Goal: Information Seeking & Learning: Learn about a topic

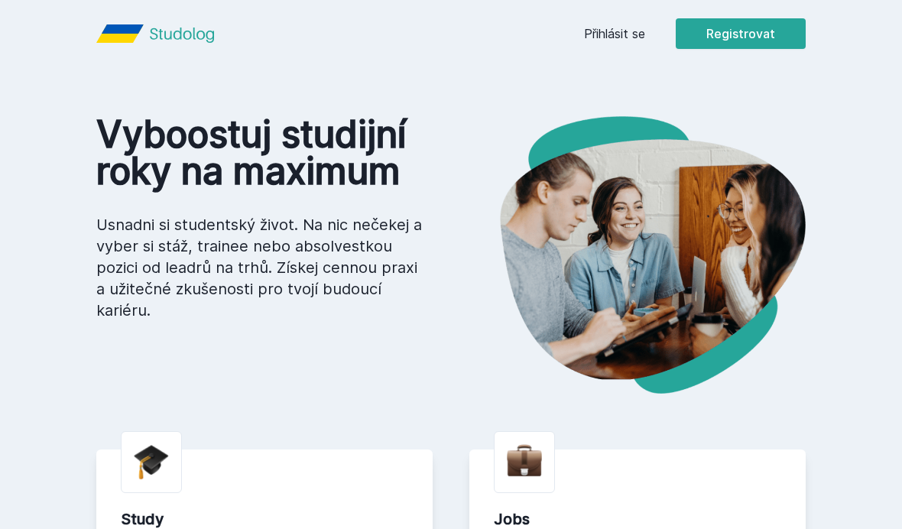
click at [620, 38] on link "Přihlásit se" at bounding box center [614, 33] width 61 height 18
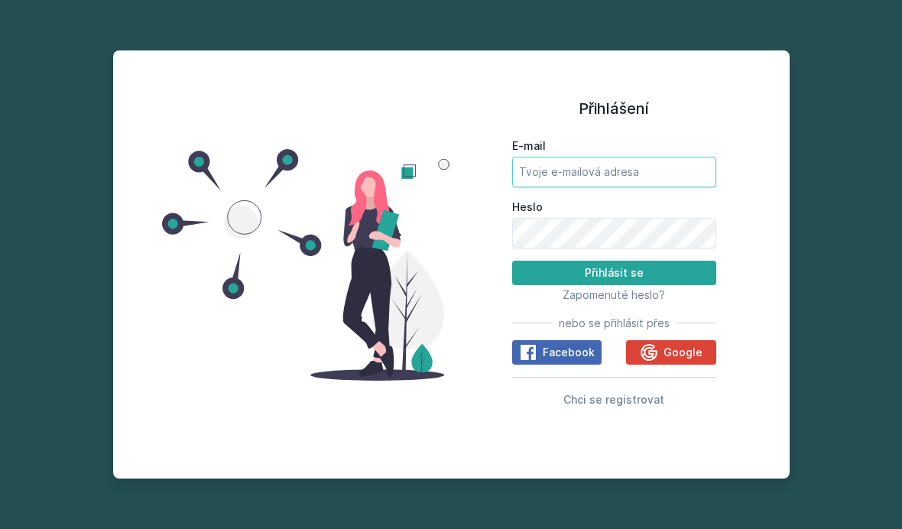
click at [578, 187] on input "E-mail" at bounding box center [614, 172] width 204 height 31
type input "k"
click at [692, 360] on span "Google" at bounding box center [682, 352] width 39 height 15
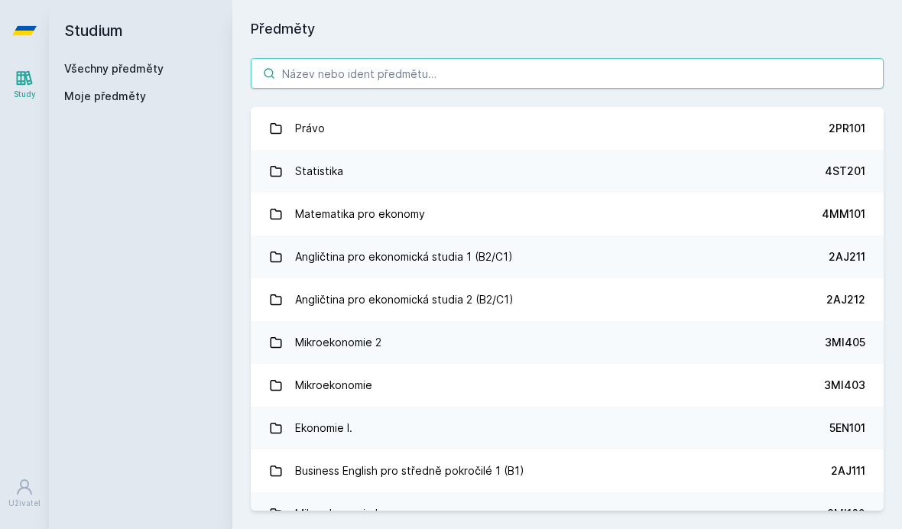
click at [716, 76] on input "search" at bounding box center [567, 73] width 633 height 31
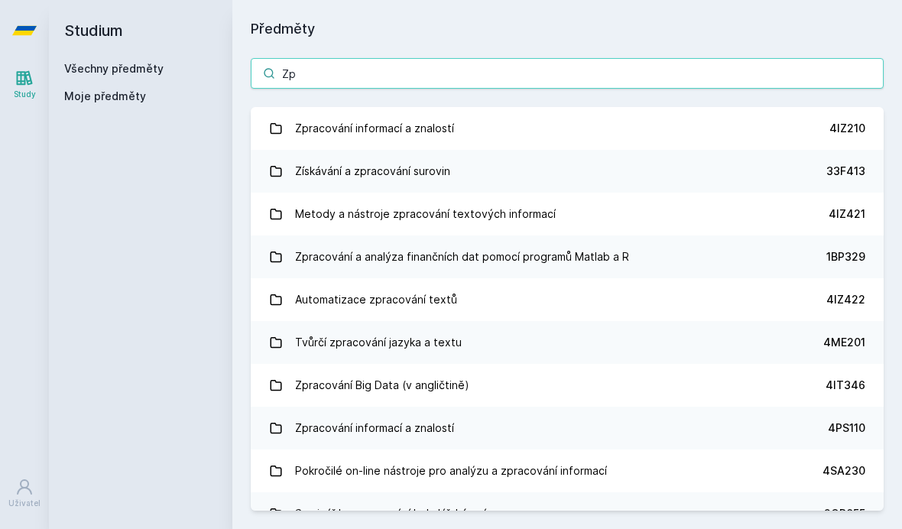
type input "Z"
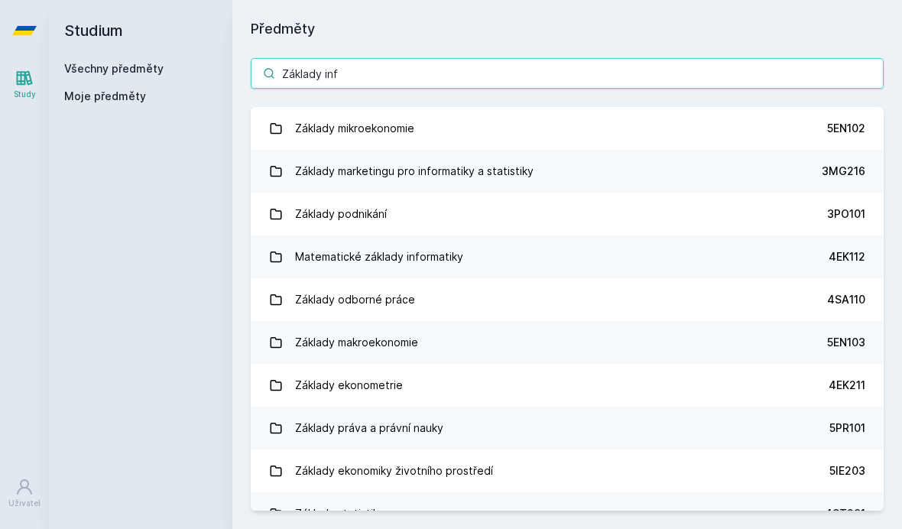
type input "Základy info"
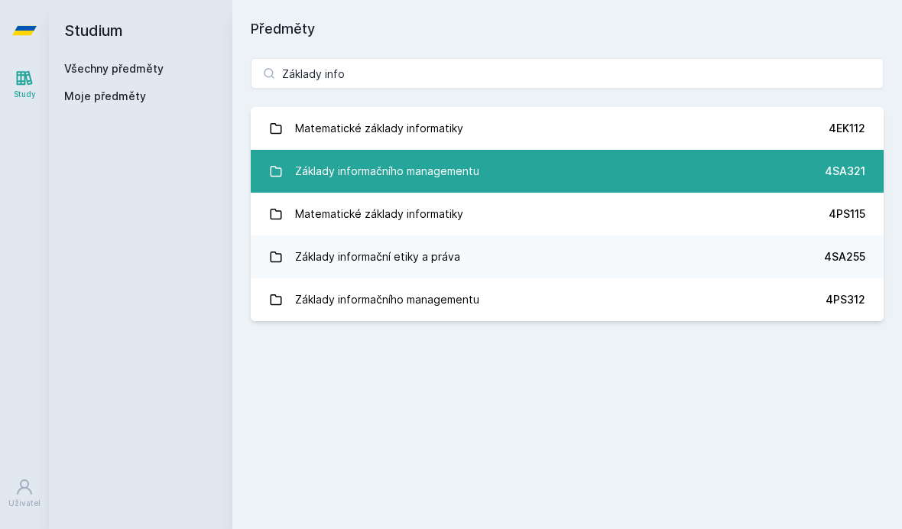
click at [463, 169] on div "Základy informačního managementu" at bounding box center [387, 171] width 184 height 31
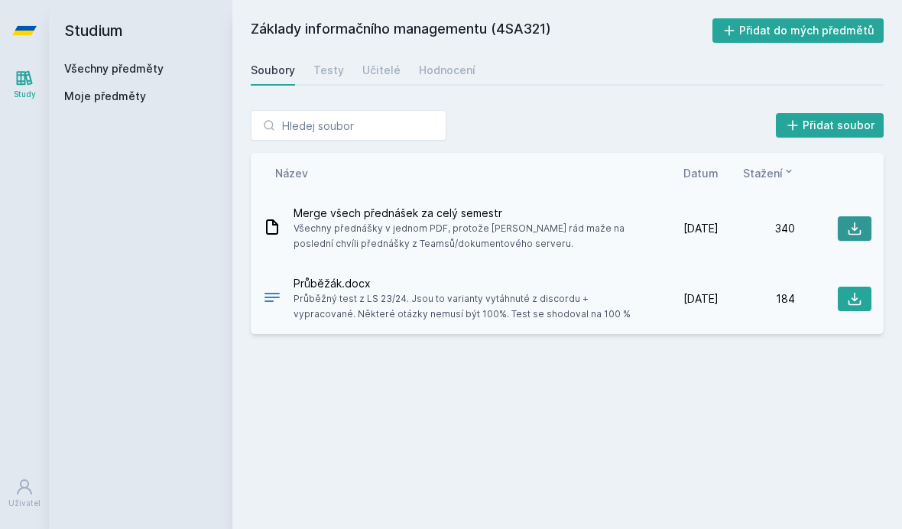
click at [854, 229] on icon at bounding box center [854, 228] width 13 height 13
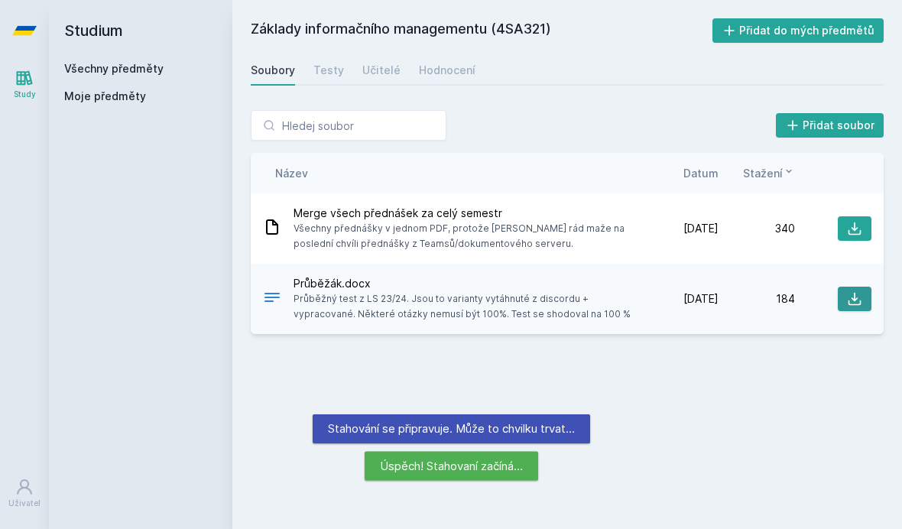
click at [855, 303] on icon at bounding box center [854, 298] width 15 height 15
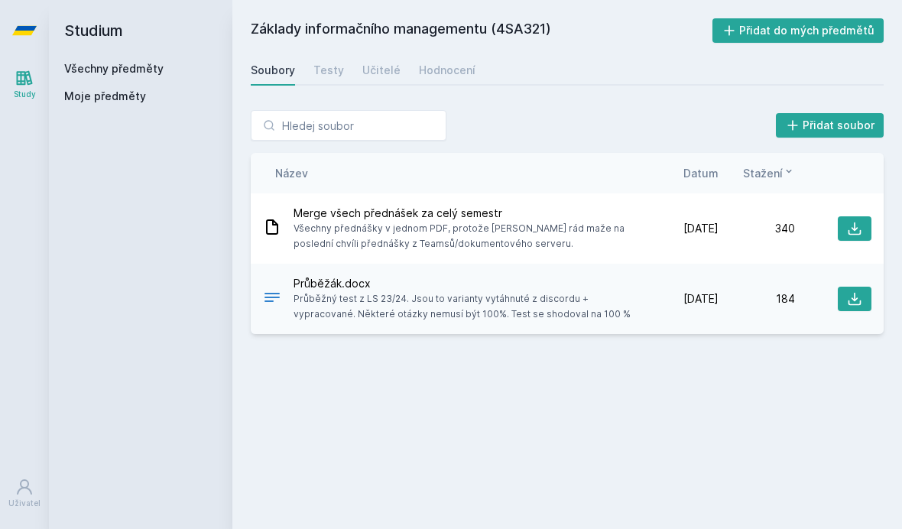
click at [613, 312] on span "Průběžný test z LS 23/24. Jsou to varianty vytáhnuté z discordu + vypracované. …" at bounding box center [464, 306] width 342 height 31
click at [602, 296] on span "Průběžný test z LS 23/24. Jsou to varianty vytáhnuté z discordu + vypracované. …" at bounding box center [464, 306] width 342 height 31
